Goal: Check status: Check status

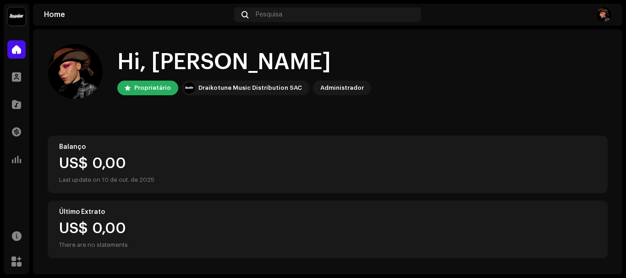
click at [622, 48] on div "[PERSON_NAME] Home Perfil Catálogo Transações Análise Recursos Marketplace Home…" at bounding box center [313, 139] width 626 height 278
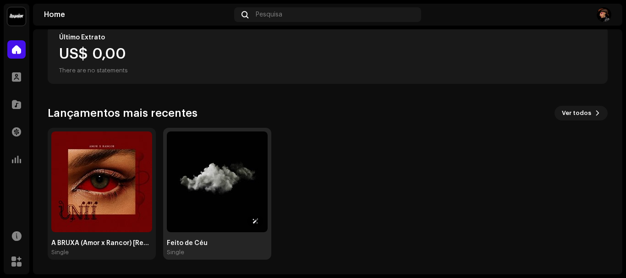
click at [228, 179] on img at bounding box center [217, 181] width 101 height 101
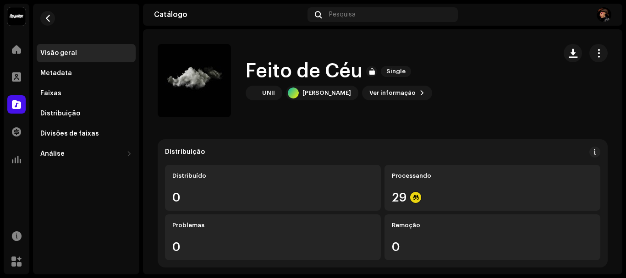
scroll to position [5, 0]
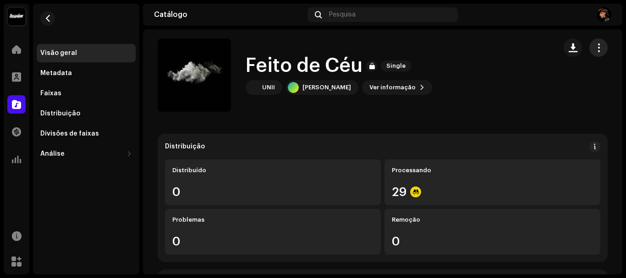
click at [594, 47] on span "button" at bounding box center [598, 47] width 9 height 7
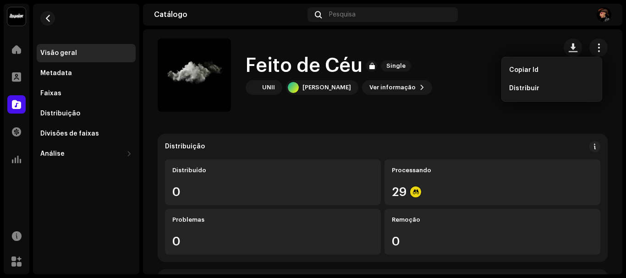
drag, startPoint x: 615, startPoint y: 57, endPoint x: 613, endPoint y: 70, distance: 13.0
click at [613, 71] on div "Feito de Céu Single UNII [PERSON_NAME] Ver informação" at bounding box center [382, 74] width 479 height 73
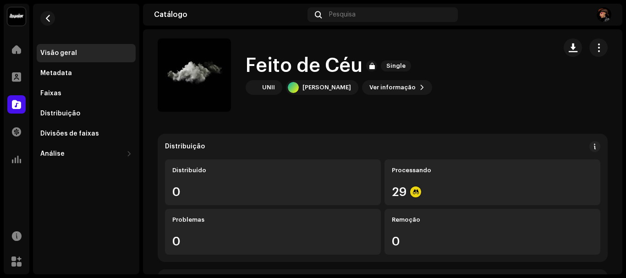
drag, startPoint x: 616, startPoint y: 63, endPoint x: 619, endPoint y: 91, distance: 27.7
click at [619, 91] on div "Feito de Céu Single Feito de Céu Single UNII [PERSON_NAME] Ver informação Distr…" at bounding box center [382, 151] width 479 height 245
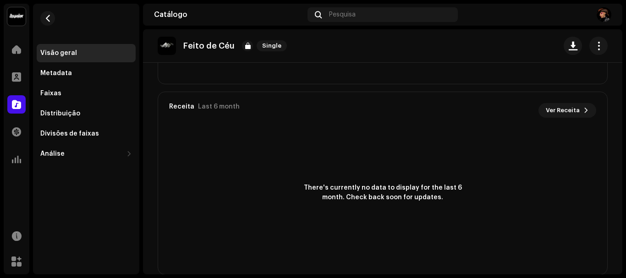
scroll to position [674, 0]
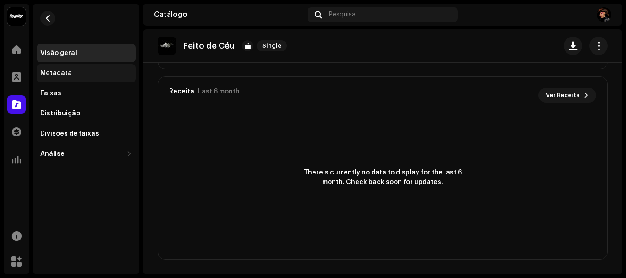
click at [82, 74] on div "Metadata" at bounding box center [86, 73] width 92 height 7
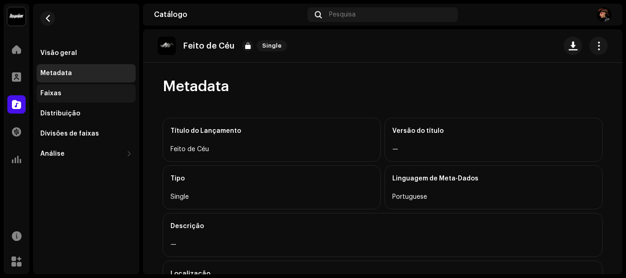
click at [75, 88] on div "Faixas" at bounding box center [86, 93] width 99 height 18
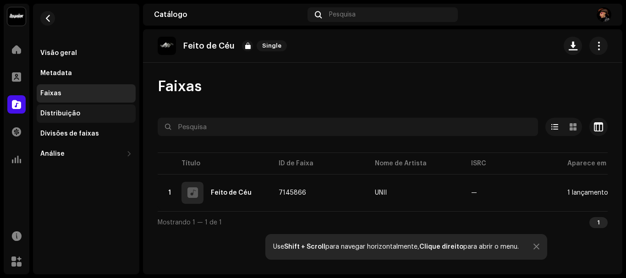
click at [78, 113] on div "Distribuição" at bounding box center [86, 113] width 92 height 7
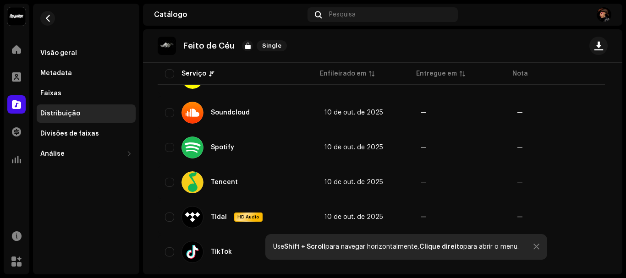
scroll to position [902, 0]
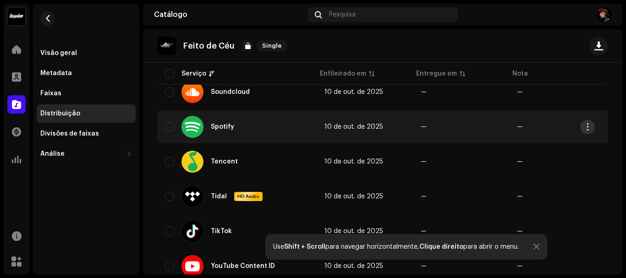
click at [586, 127] on span "button" at bounding box center [587, 126] width 7 height 7
click at [581, 124] on button "button" at bounding box center [587, 127] width 15 height 15
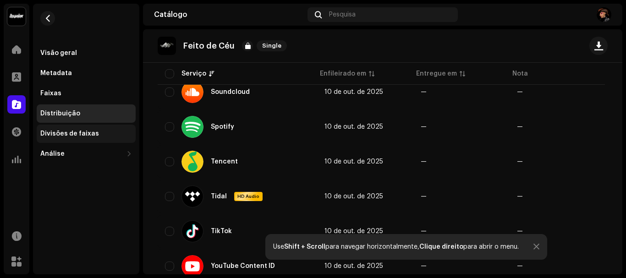
click at [80, 137] on div "Divisões de faixas" at bounding box center [69, 133] width 59 height 7
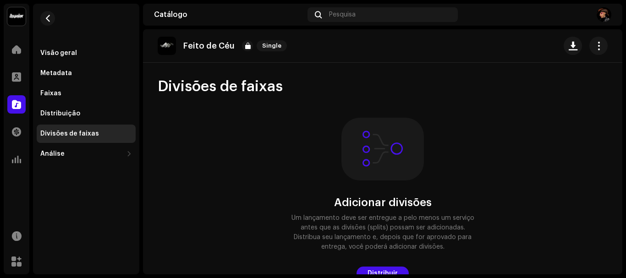
scroll to position [6, 0]
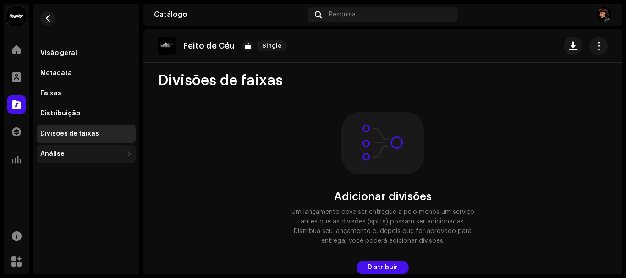
click at [72, 150] on div "Análise" at bounding box center [86, 154] width 99 height 18
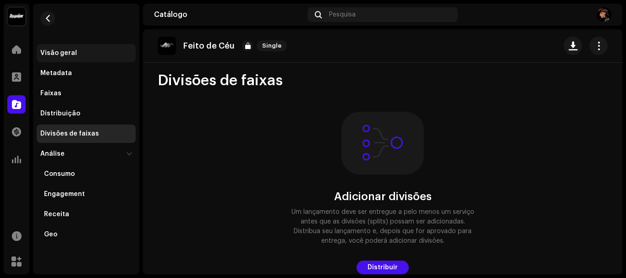
click at [65, 49] on div "Visão geral" at bounding box center [86, 53] width 99 height 18
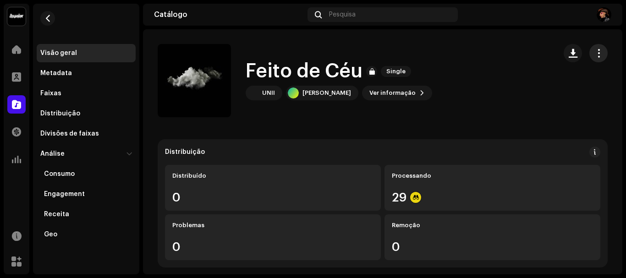
click at [598, 55] on button "button" at bounding box center [598, 53] width 18 height 18
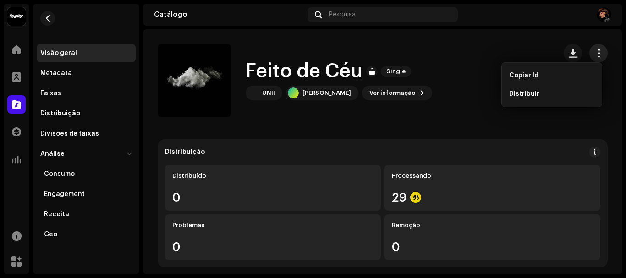
click at [594, 54] on span "button" at bounding box center [598, 52] width 9 height 7
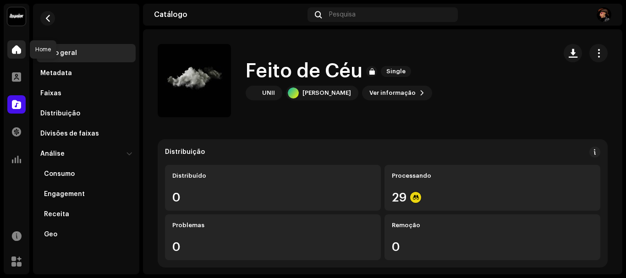
click at [14, 48] on span at bounding box center [16, 49] width 9 height 7
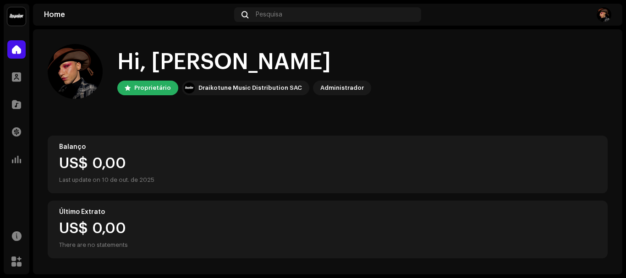
click at [272, 85] on div "Draikotune Music Distribution SAC" at bounding box center [249, 87] width 103 height 11
click at [298, 9] on div "Pesquisa" at bounding box center [327, 14] width 186 height 15
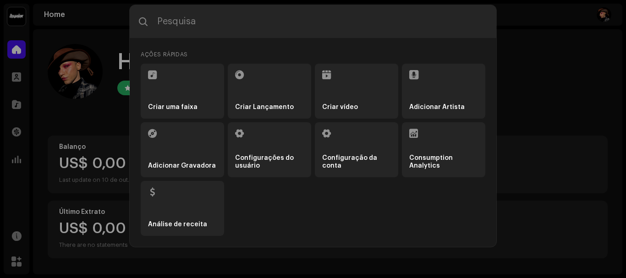
type input "r"
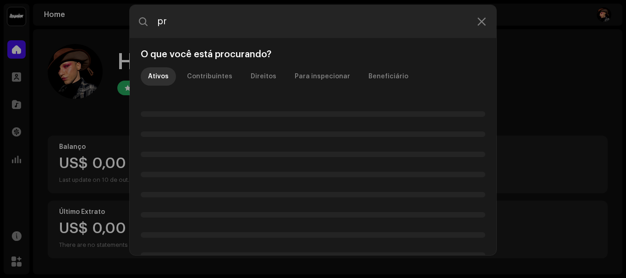
type input "p"
type input "s"
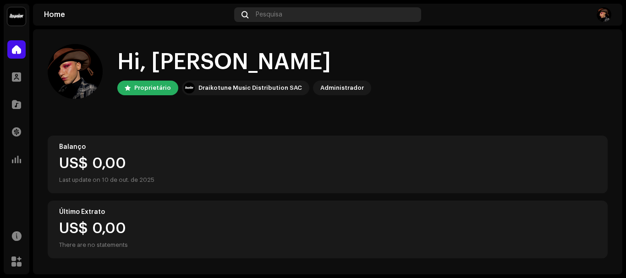
click at [300, 13] on div "Pesquisa" at bounding box center [327, 14] width 186 height 15
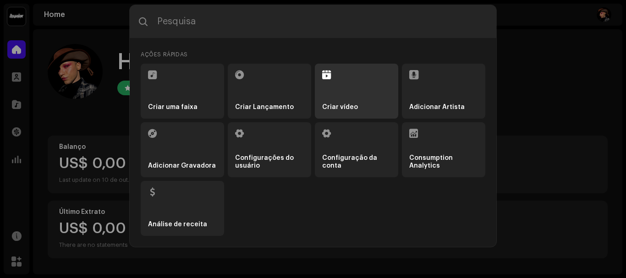
click at [331, 104] on strong "Criar vídeo" at bounding box center [340, 107] width 36 height 8
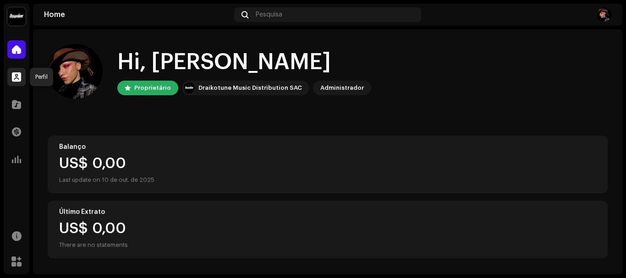
click at [15, 75] on span at bounding box center [16, 76] width 9 height 7
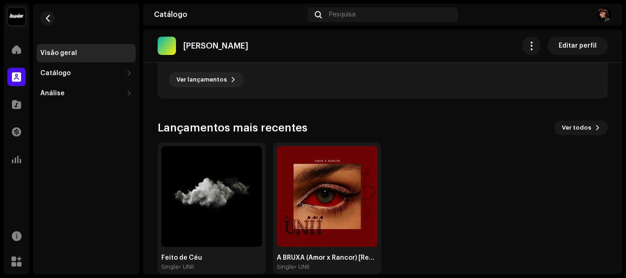
scroll to position [321, 0]
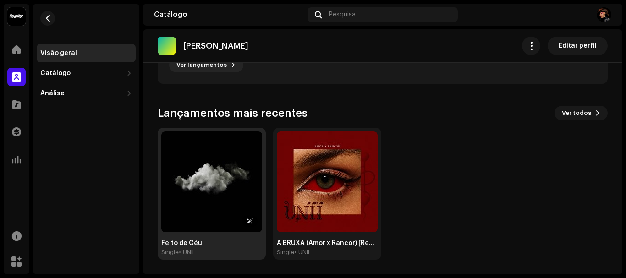
click at [208, 174] on img at bounding box center [211, 181] width 101 height 101
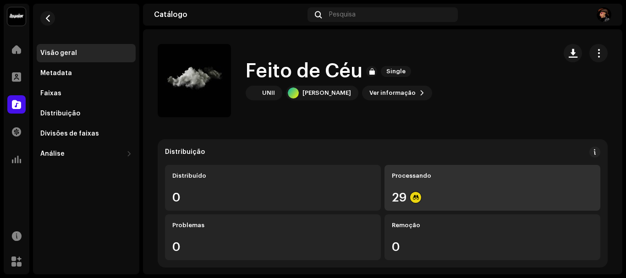
click at [456, 183] on div "Processando 29" at bounding box center [492, 188] width 216 height 46
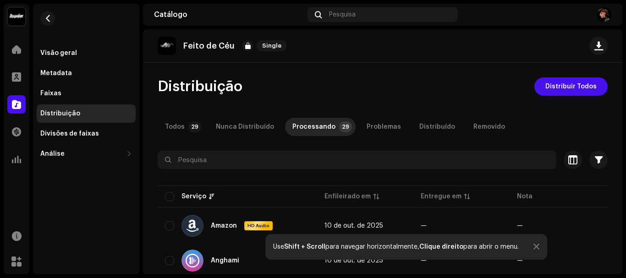
drag, startPoint x: 425, startPoint y: 125, endPoint x: 402, endPoint y: 65, distance: 65.2
click at [402, 65] on div "Feito de Céu Single Distribuição Distribuir Todos Todos 29 Nunca Distribuído Pr…" at bounding box center [382, 151] width 479 height 245
click at [419, 128] on div "Distribuído" at bounding box center [437, 127] width 36 height 18
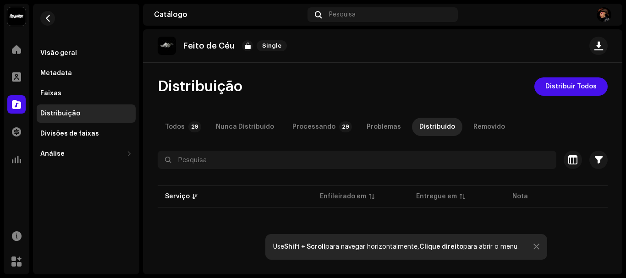
drag, startPoint x: 623, startPoint y: 71, endPoint x: 619, endPoint y: 157, distance: 85.3
click at [619, 157] on div "[PERSON_NAME] Home Perfil Catálogo Transações Análise Recursos Marketplace Visã…" at bounding box center [313, 139] width 626 height 278
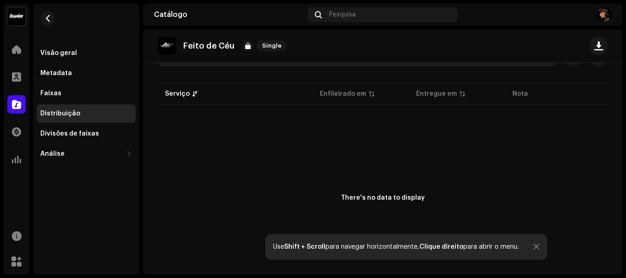
scroll to position [105, 0]
